Goal: Use online tool/utility: Use online tool/utility

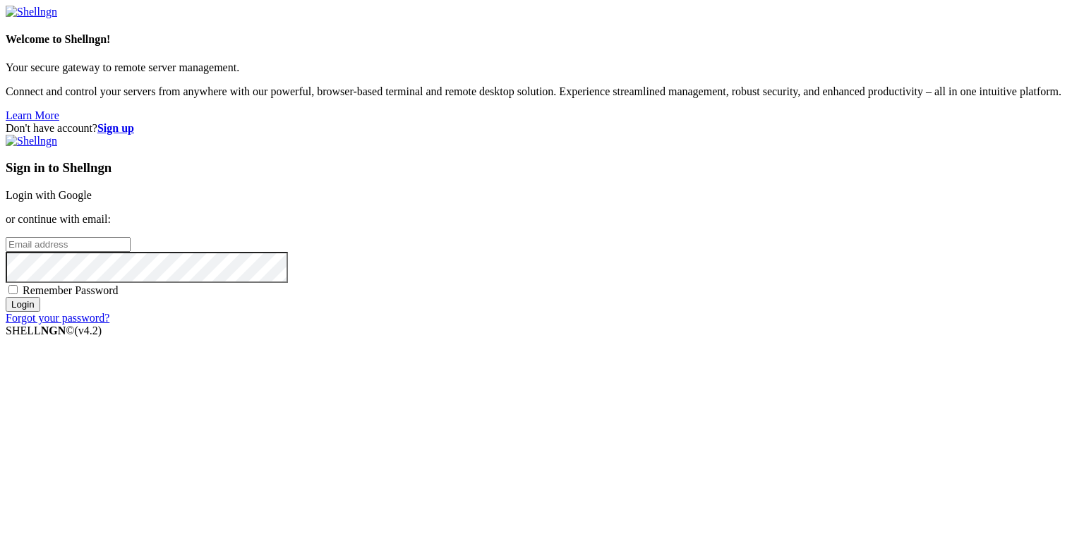
click at [92, 195] on link "Login with Google" at bounding box center [49, 195] width 86 height 12
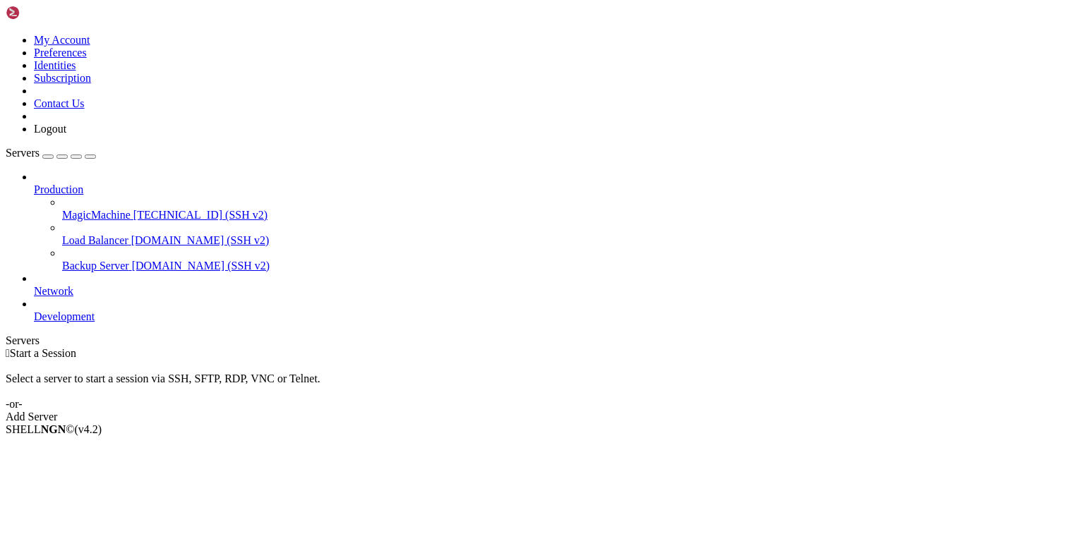
click at [82, 209] on span "MagicMachine" at bounding box center [96, 215] width 68 height 12
click at [99, 209] on span "MagicMachine" at bounding box center [96, 215] width 68 height 12
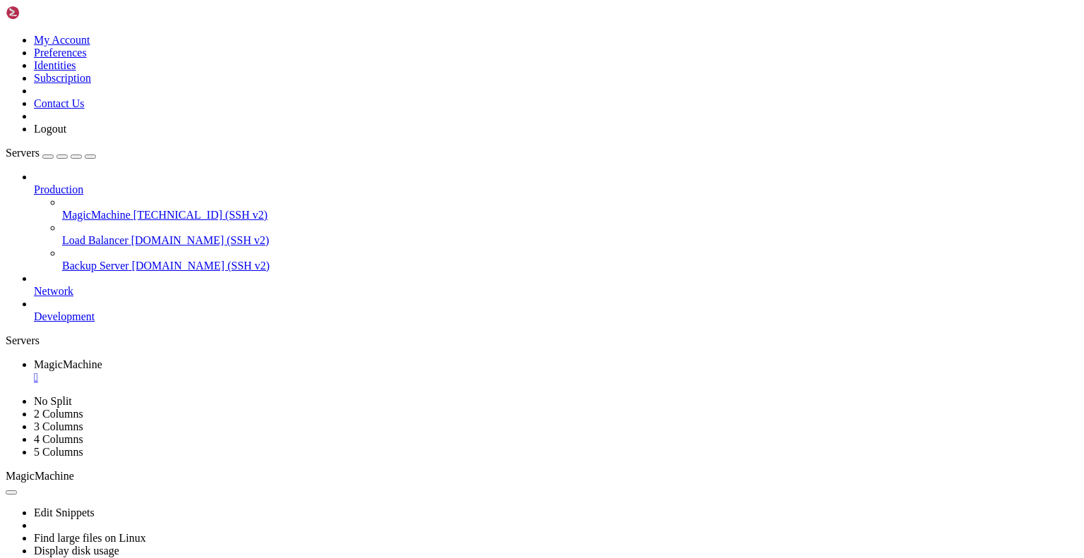
scroll to position [3445, 0]
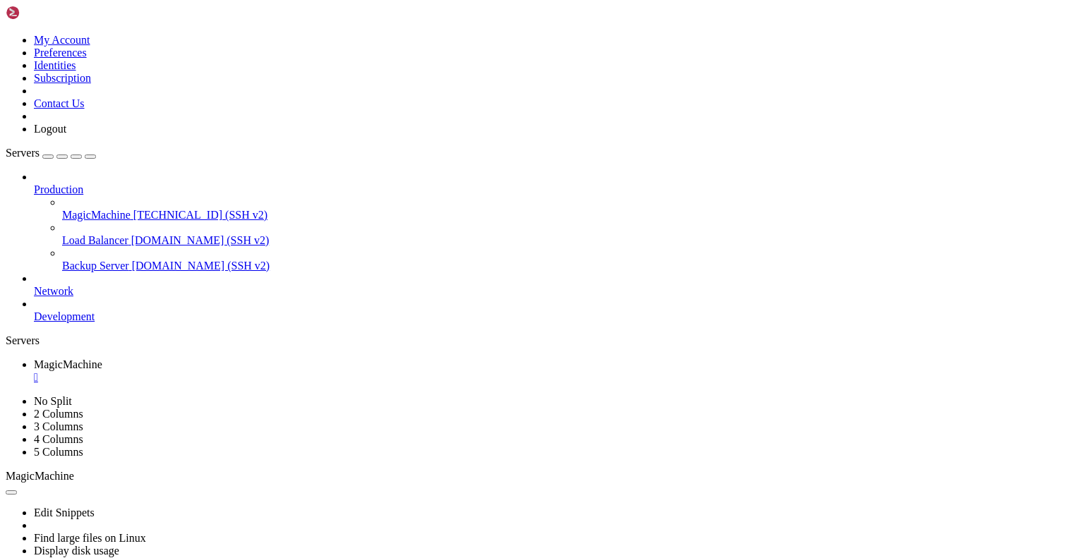
drag, startPoint x: 8, startPoint y: 955, endPoint x: 75, endPoint y: 1010, distance: 85.8
